Goal: Task Accomplishment & Management: Use online tool/utility

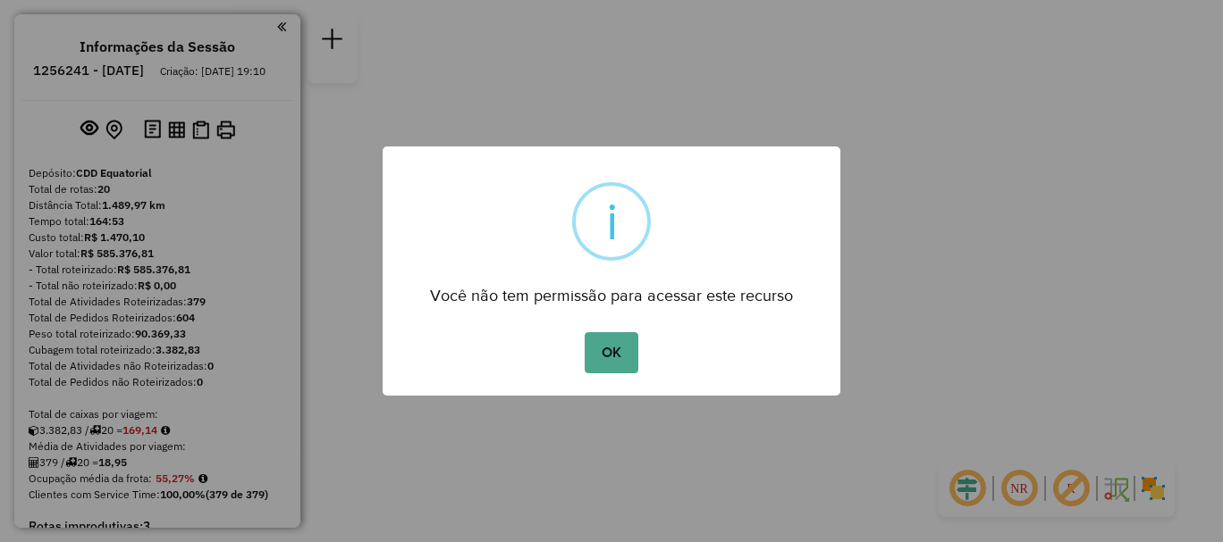
scroll to position [1972, 0]
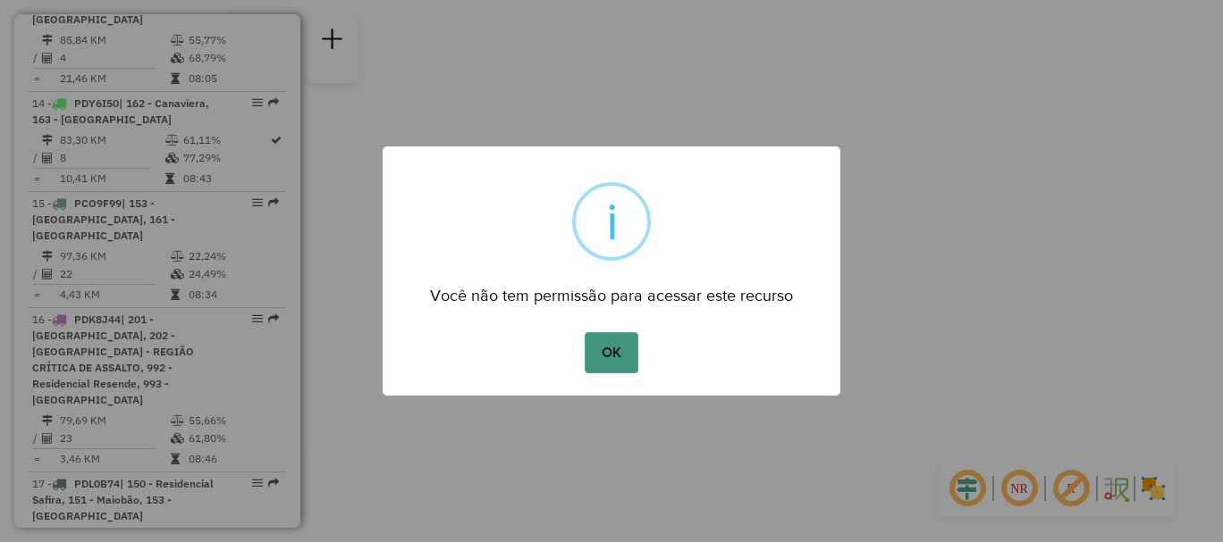
click at [628, 353] on button "OK" at bounding box center [610, 352] width 53 height 41
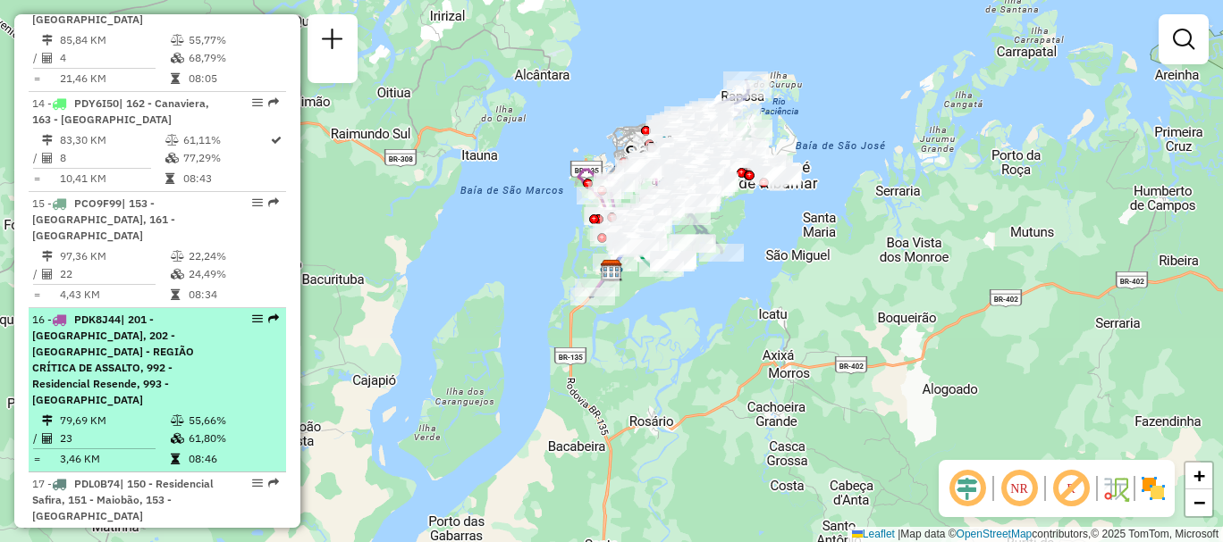
click at [60, 412] on td "79,69 KM" at bounding box center [114, 421] width 111 height 18
select select "**********"
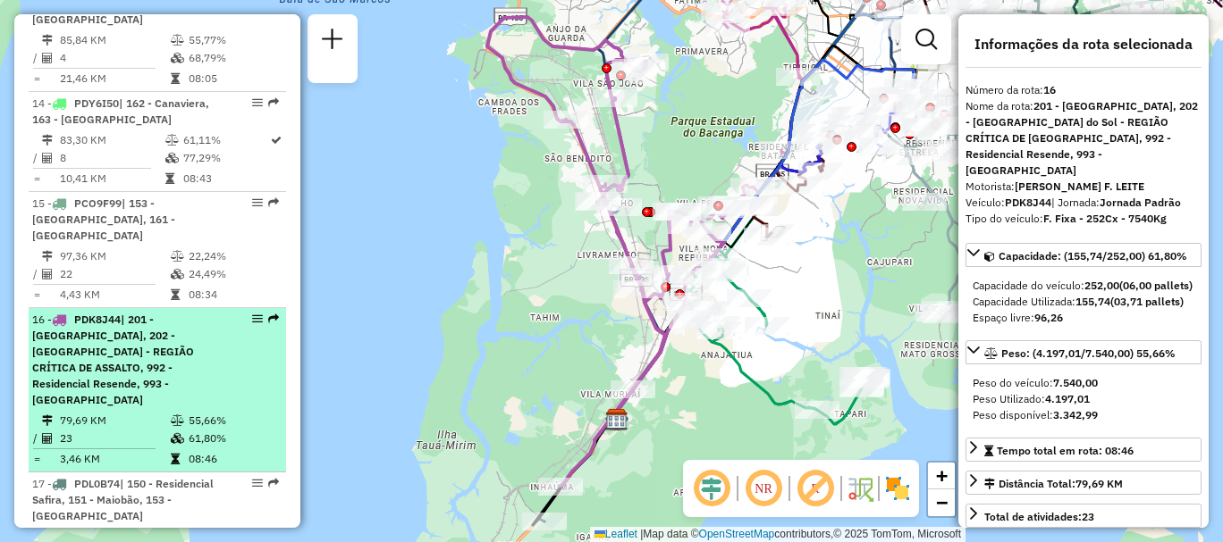
drag, startPoint x: 168, startPoint y: 293, endPoint x: 231, endPoint y: 290, distance: 63.6
click at [194, 313] on span "| 201 - [GEOGRAPHIC_DATA], 202 - [GEOGRAPHIC_DATA] - REGIÃO CRÍTICA DE ASSALTO,…" at bounding box center [113, 360] width 162 height 94
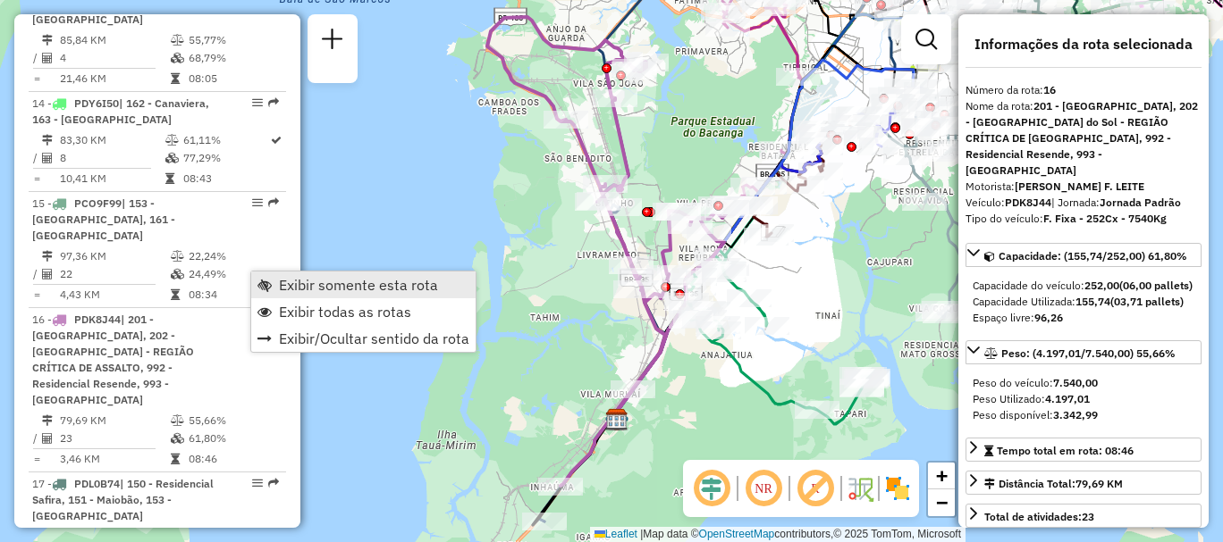
click at [332, 282] on span "Exibir somente esta rota" at bounding box center [358, 285] width 159 height 14
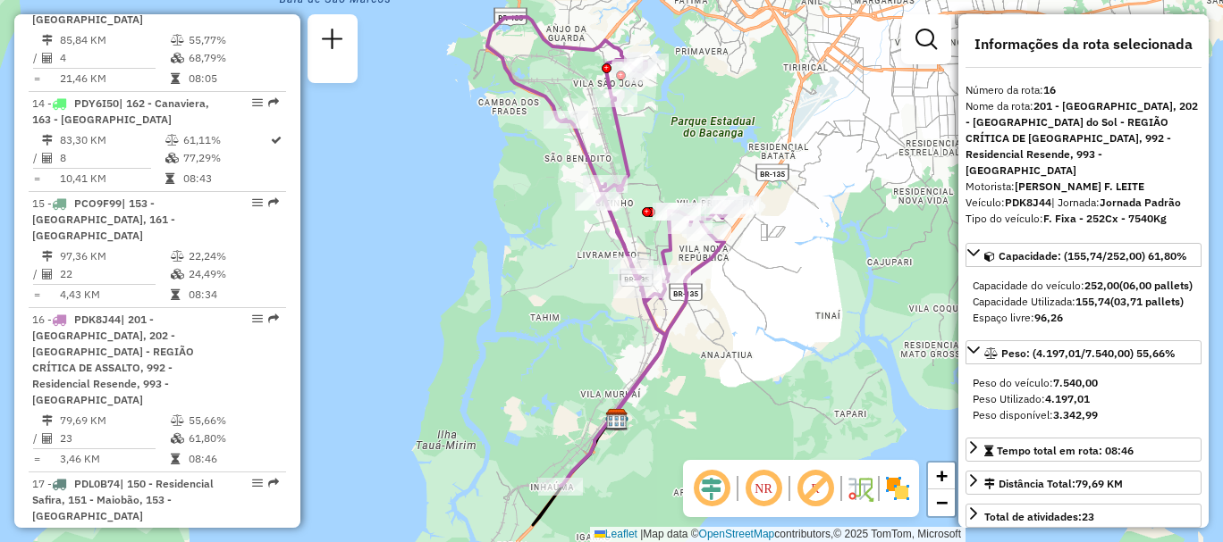
click at [745, 488] on em at bounding box center [763, 488] width 43 height 43
click at [714, 492] on em at bounding box center [711, 488] width 43 height 43
click at [895, 488] on img at bounding box center [897, 489] width 29 height 29
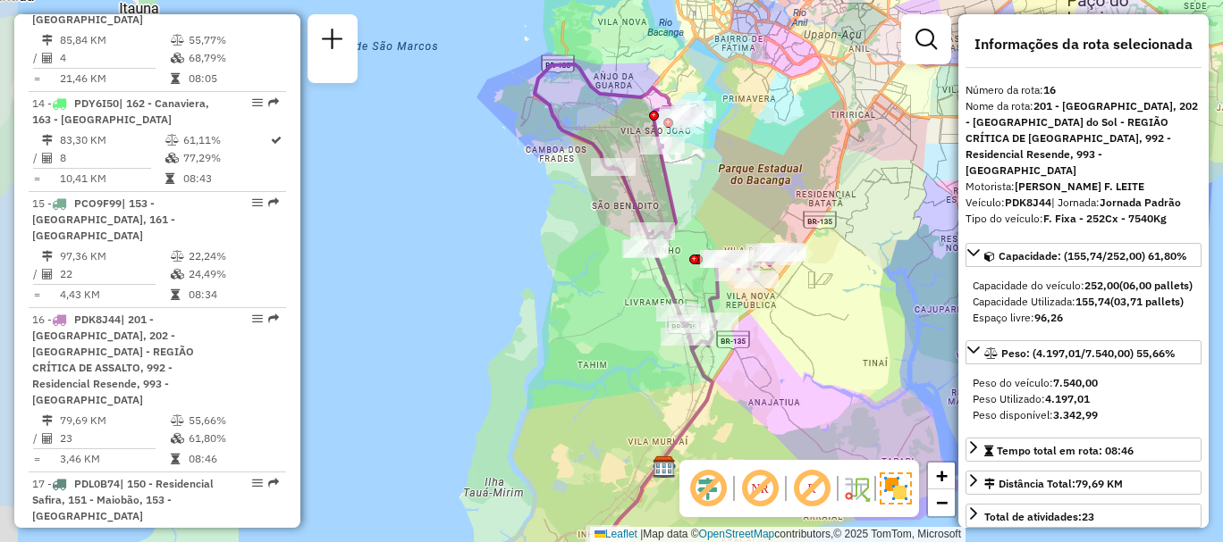
drag, startPoint x: 769, startPoint y: 385, endPoint x: 817, endPoint y: 433, distance: 67.0
click at [817, 433] on div "Janela de atendimento Grade de atendimento Capacidade Transportadoras Veículos …" at bounding box center [611, 271] width 1223 height 542
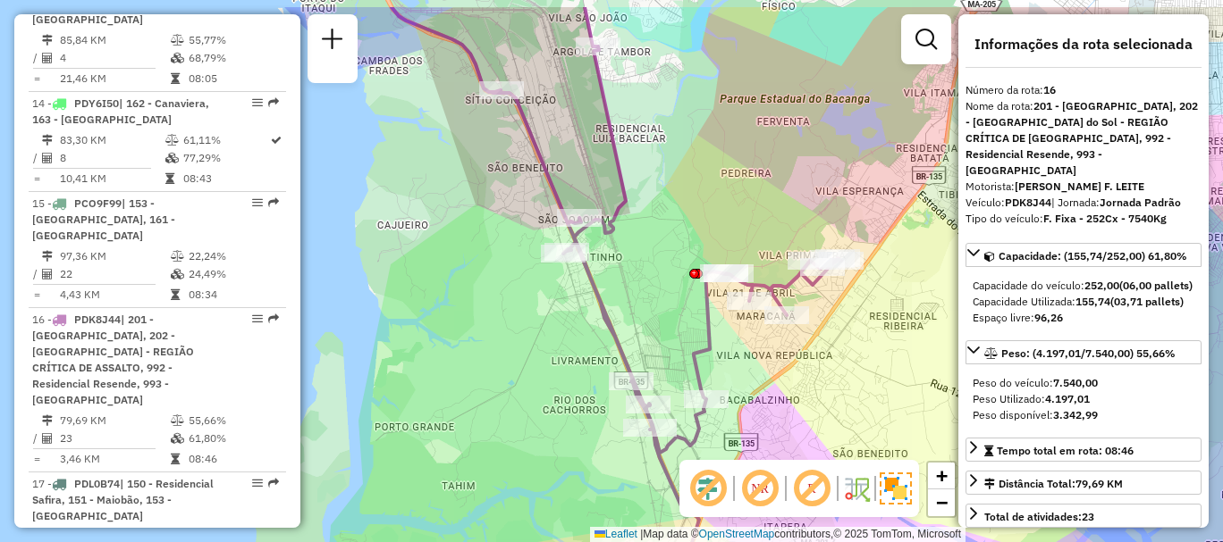
drag, startPoint x: 790, startPoint y: 304, endPoint x: 854, endPoint y: 366, distance: 89.1
click at [854, 366] on div "Janela de atendimento Grade de atendimento Capacidade Transportadoras Veículos …" at bounding box center [611, 271] width 1223 height 542
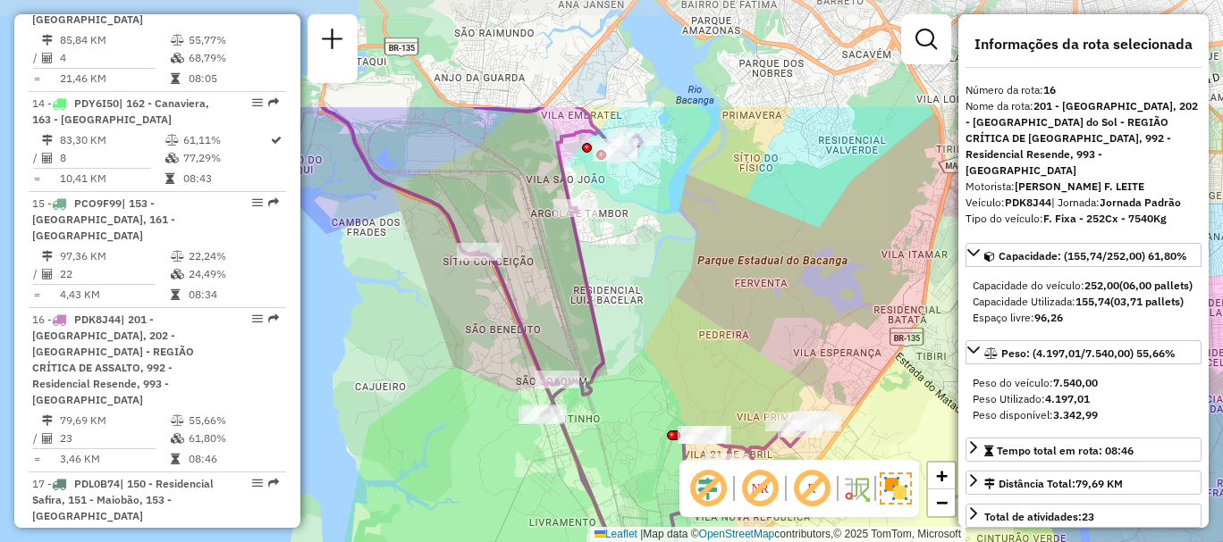
drag, startPoint x: 815, startPoint y: 349, endPoint x: 801, endPoint y: 522, distance: 173.1
click at [801, 522] on div "Janela de atendimento Grade de atendimento Capacidade Transportadoras Veículos …" at bounding box center [611, 271] width 1223 height 542
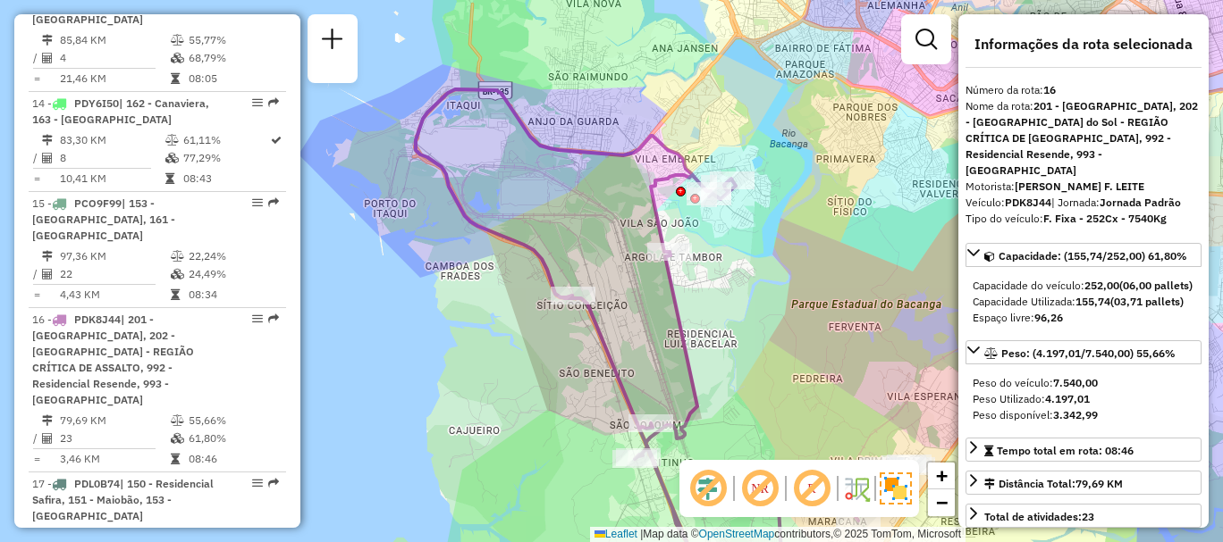
drag, startPoint x: 698, startPoint y: 318, endPoint x: 787, endPoint y: 353, distance: 95.9
click at [787, 353] on div "Janela de atendimento Grade de atendimento Capacidade Transportadoras Veículos …" at bounding box center [611, 271] width 1223 height 542
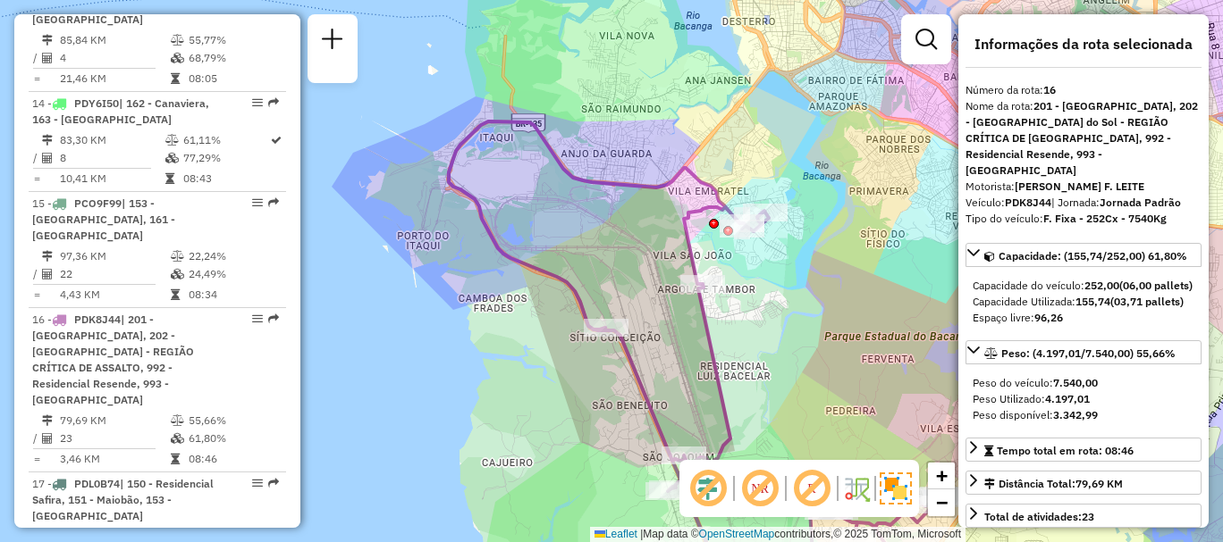
drag, startPoint x: 768, startPoint y: 264, endPoint x: 797, endPoint y: 294, distance: 42.3
click at [797, 294] on div "Janela de atendimento Grade de atendimento Capacidade Transportadoras Veículos …" at bounding box center [611, 271] width 1223 height 542
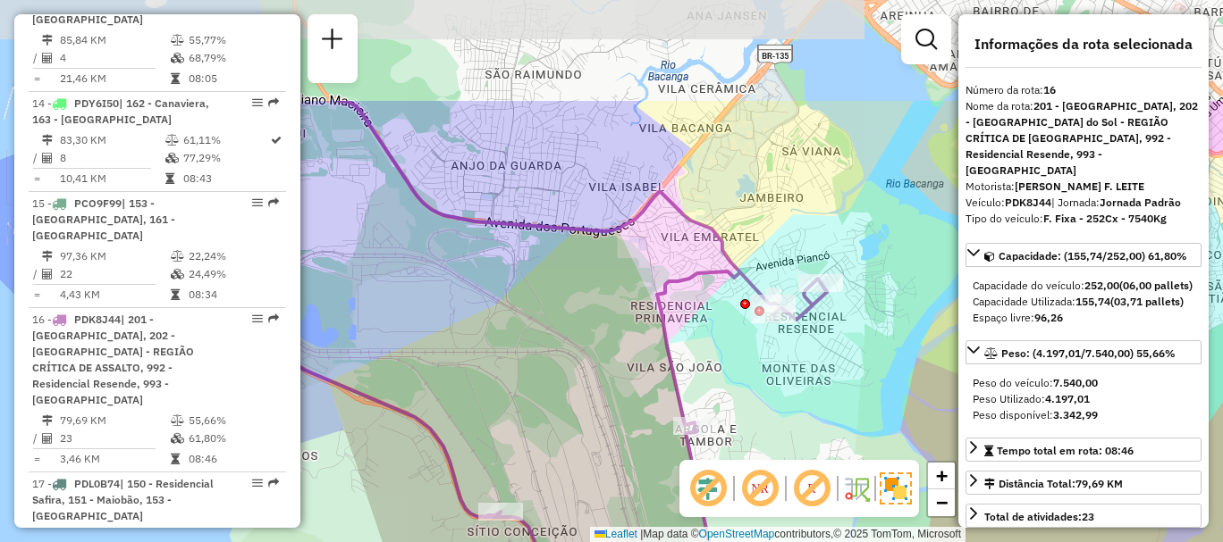
drag, startPoint x: 719, startPoint y: 161, endPoint x: 797, endPoint y: 319, distance: 176.7
click at [797, 319] on icon at bounding box center [506, 426] width 642 height 651
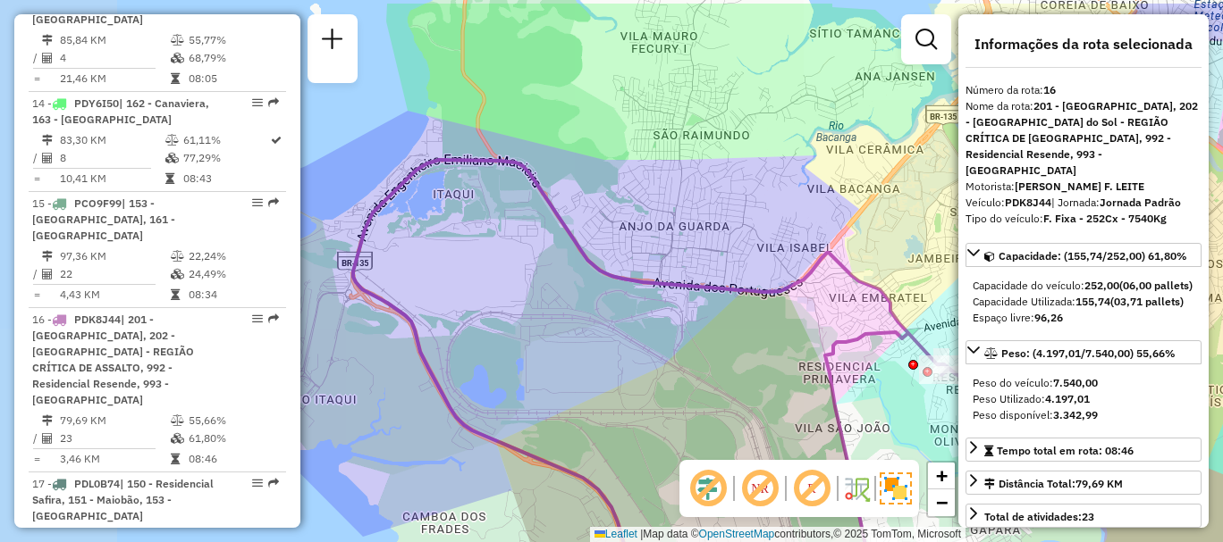
drag, startPoint x: 512, startPoint y: 240, endPoint x: 681, endPoint y: 298, distance: 178.6
click at [681, 298] on div "Janela de atendimento Grade de atendimento Capacidade Transportadoras Veículos …" at bounding box center [611, 271] width 1223 height 542
